Goal: Transaction & Acquisition: Purchase product/service

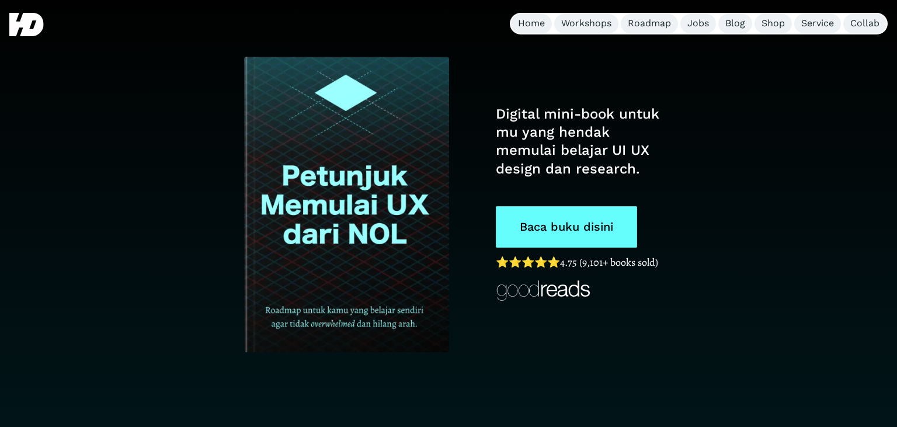
click at [578, 228] on link "Baca buku disini" at bounding box center [566, 226] width 141 height 41
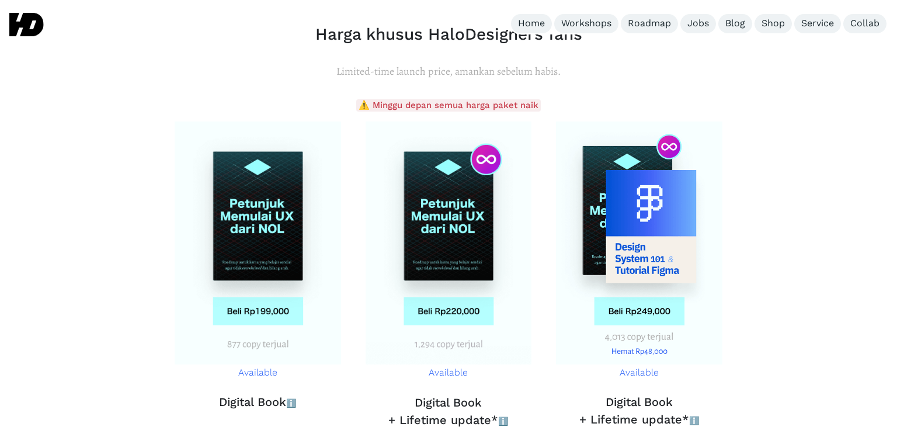
scroll to position [4231, 0]
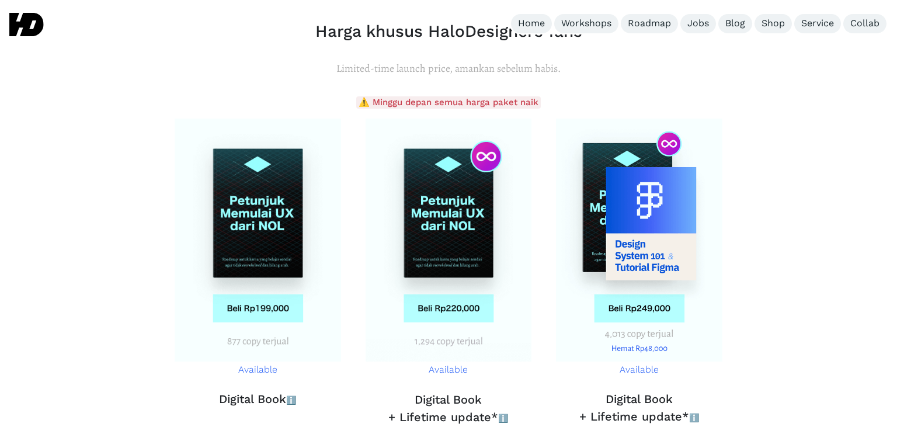
click at [444, 391] on h3 "Digital Book + Lifetime update* ℹ️" at bounding box center [449, 409] width 168 height 36
click at [440, 391] on h3 "Digital Book + Lifetime update* ℹ️" at bounding box center [449, 409] width 168 height 36
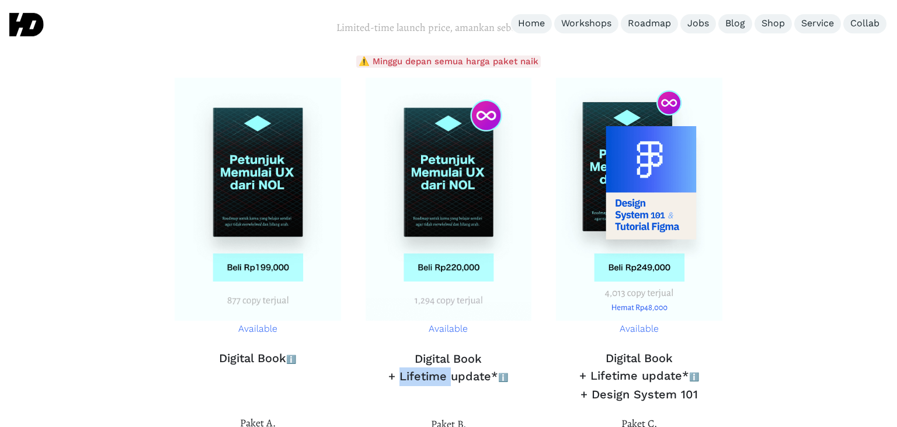
scroll to position [4354, 0]
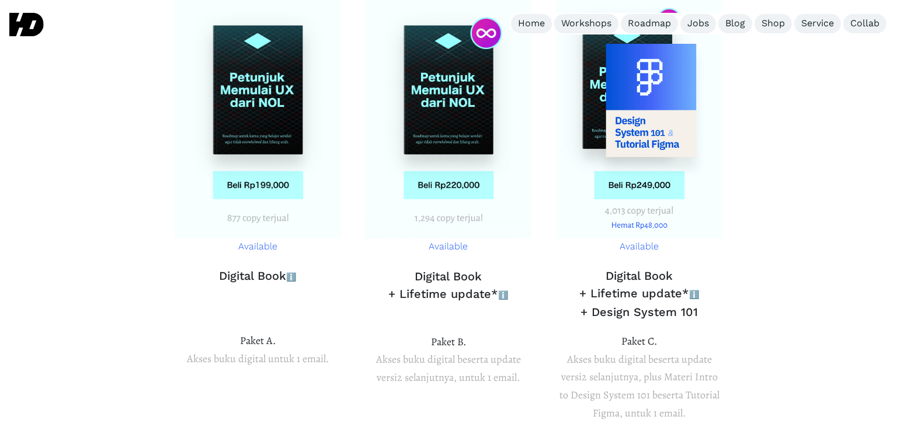
click at [491, 318] on div "Available Digital Book + Lifetime update* ℹ️ Buku dalam format Notion dokumen. …" at bounding box center [449, 202] width 168 height 415
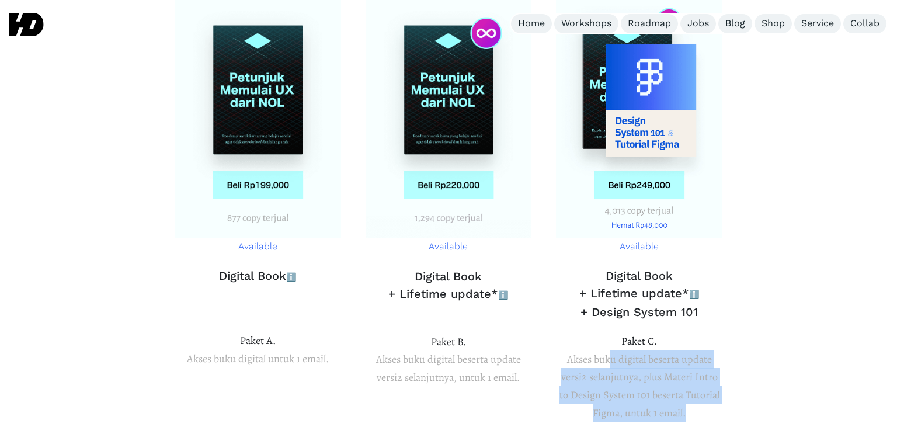
drag, startPoint x: 612, startPoint y: 283, endPoint x: 700, endPoint y: 333, distance: 102.0
click at [700, 333] on p "Paket [PERSON_NAME] buku digital beserta update versi2 selanjutnya, plus Materi…" at bounding box center [640, 376] width 168 height 89
click at [625, 332] on p "Paket [PERSON_NAME] buku digital beserta update versi2 selanjutnya, plus Materi…" at bounding box center [640, 376] width 168 height 89
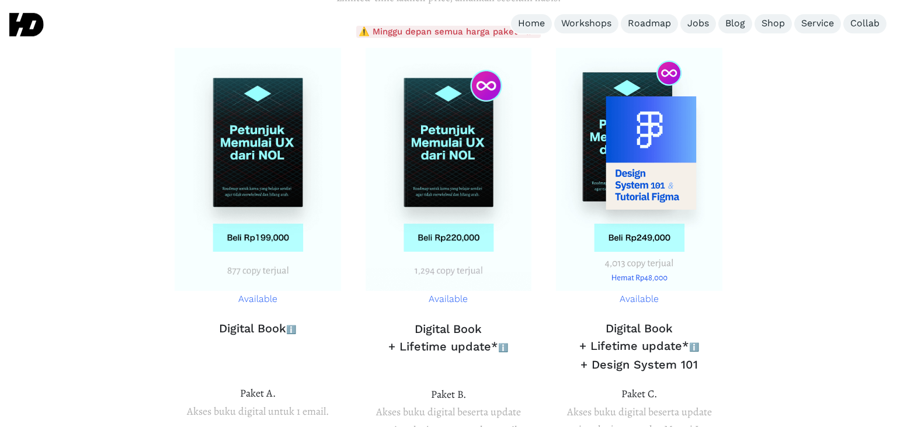
scroll to position [4293, 0]
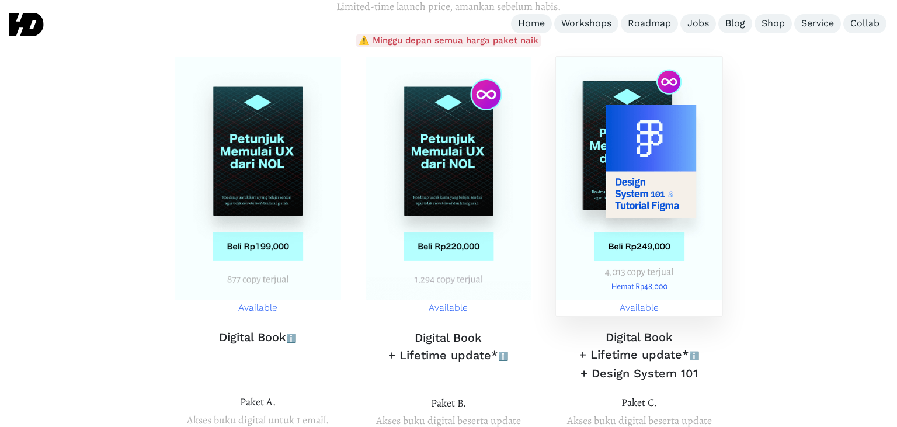
click at [639, 300] on p "Available" at bounding box center [639, 308] width 166 height 17
